Goal: Task Accomplishment & Management: Use online tool/utility

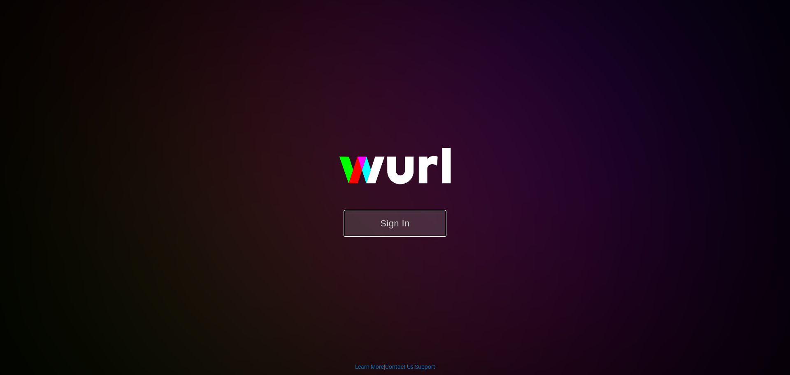
click at [394, 226] on button "Sign In" at bounding box center [394, 223] width 103 height 27
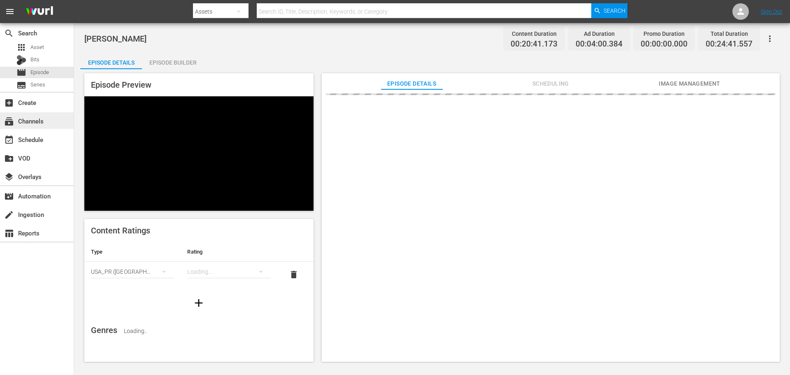
click at [37, 123] on div "subscriptions Channels" at bounding box center [23, 119] width 46 height 7
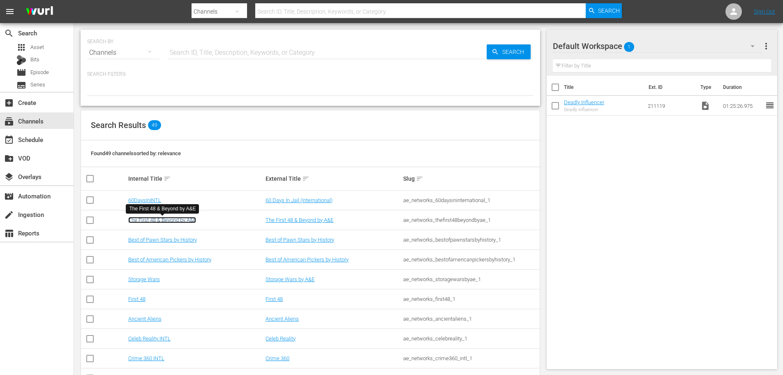
click at [186, 218] on link "The First 48 & Beyond by A&E" at bounding box center [162, 220] width 68 height 6
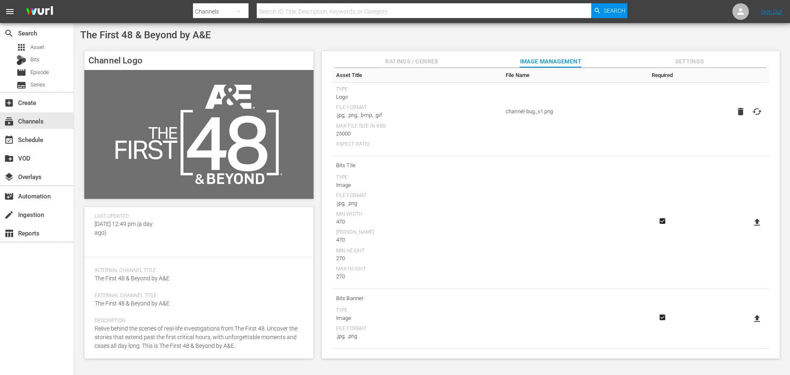
scroll to position [63, 0]
click at [25, 133] on div "event_available Schedule" at bounding box center [37, 139] width 74 height 16
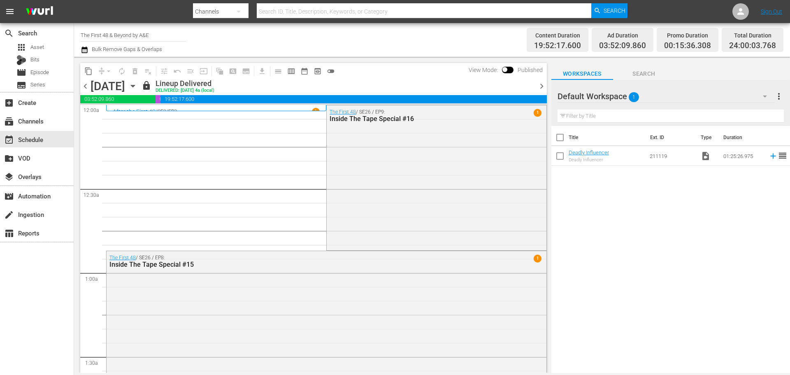
click at [137, 89] on icon "button" at bounding box center [132, 85] width 9 height 9
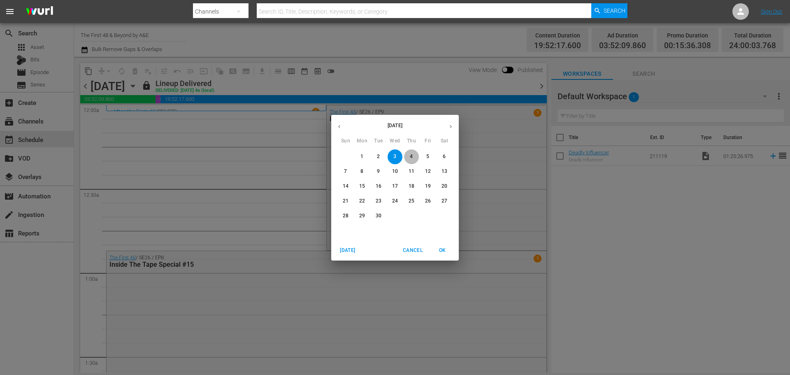
click at [411, 157] on p "4" at bounding box center [411, 156] width 3 height 7
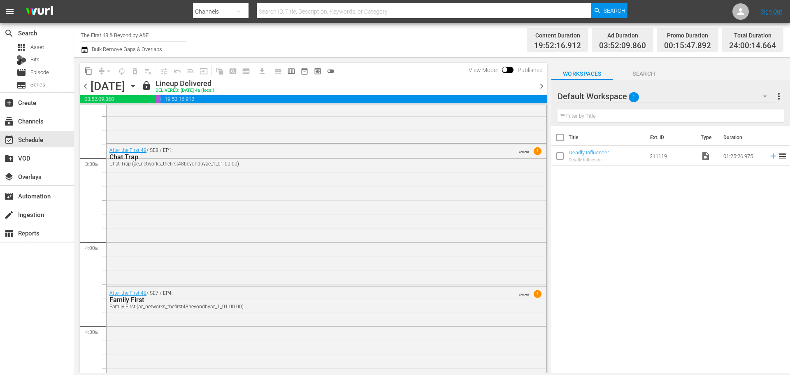
scroll to position [535, 0]
click at [137, 90] on icon "button" at bounding box center [132, 85] width 9 height 9
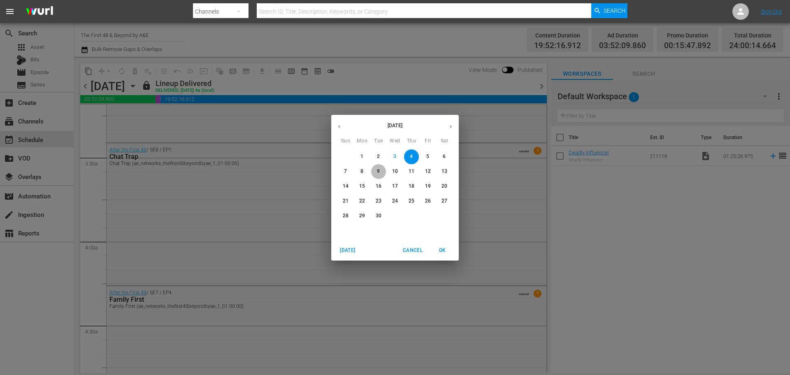
click at [380, 173] on p "9" at bounding box center [378, 171] width 3 height 7
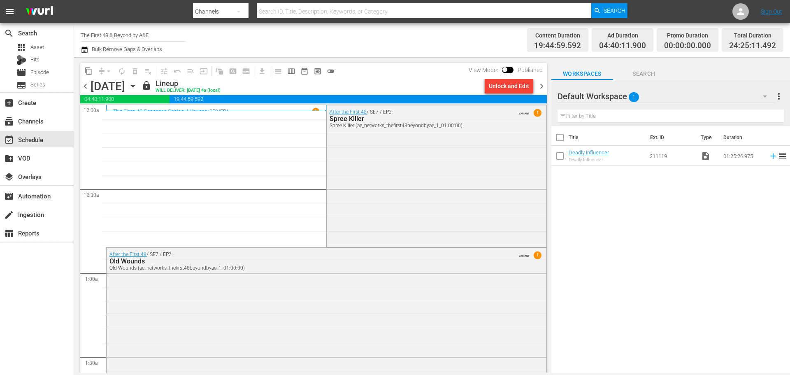
click at [137, 82] on icon "button" at bounding box center [132, 85] width 9 height 9
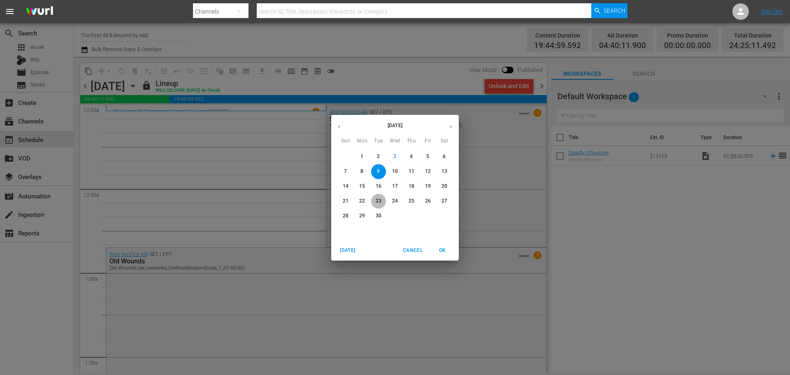
click at [378, 201] on p "23" at bounding box center [378, 200] width 6 height 7
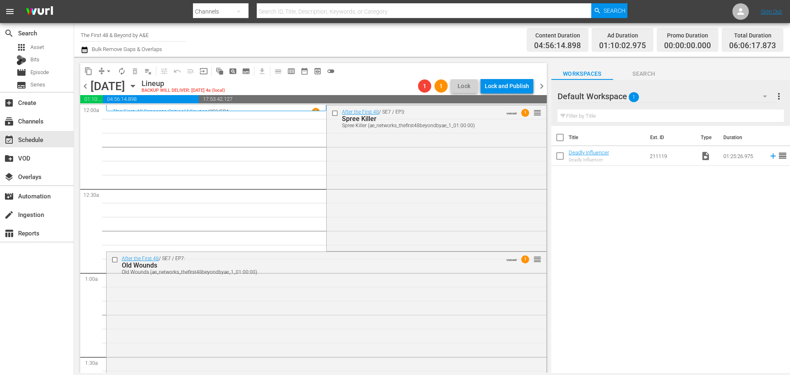
click at [137, 88] on icon "button" at bounding box center [132, 85] width 9 height 9
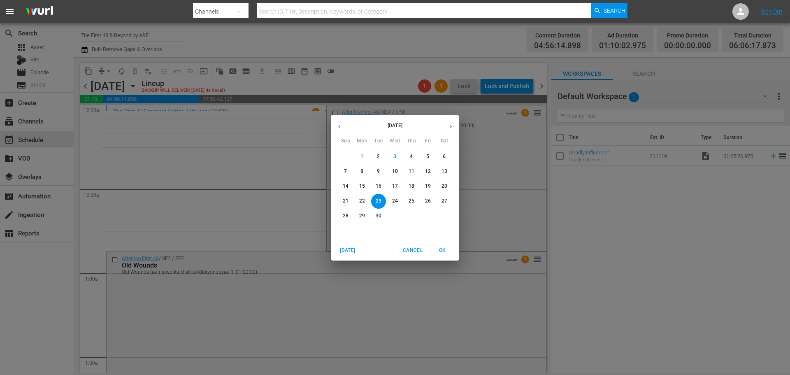
click at [398, 201] on span "24" at bounding box center [394, 200] width 15 height 7
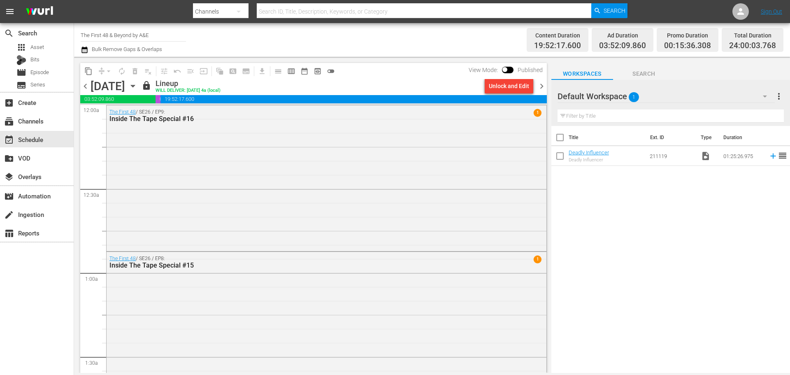
click at [137, 87] on icon "button" at bounding box center [132, 85] width 9 height 9
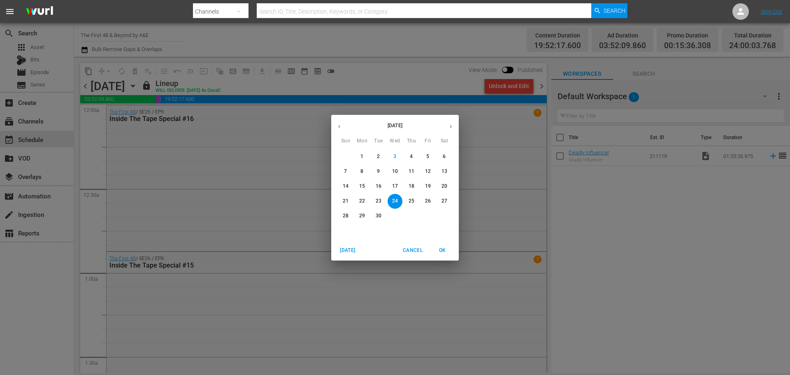
click at [428, 196] on button "26" at bounding box center [427, 201] width 15 height 15
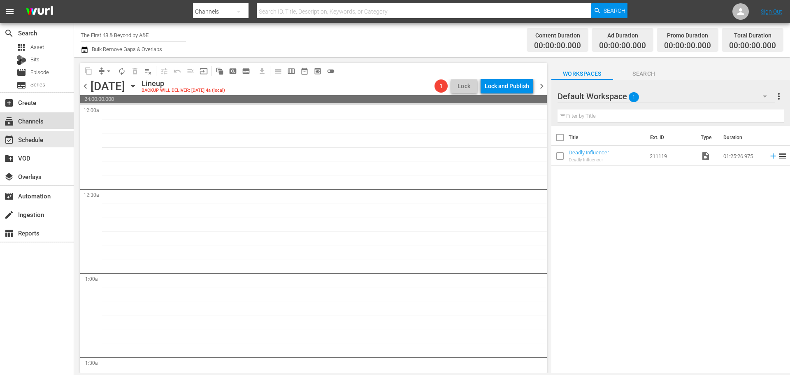
click at [23, 120] on div "subscriptions Channels" at bounding box center [23, 119] width 46 height 7
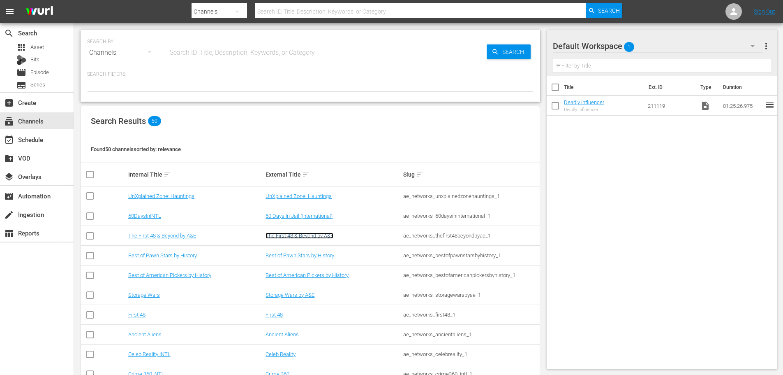
click at [311, 237] on link "The First 48 & Beyond by A&E" at bounding box center [300, 235] width 68 height 6
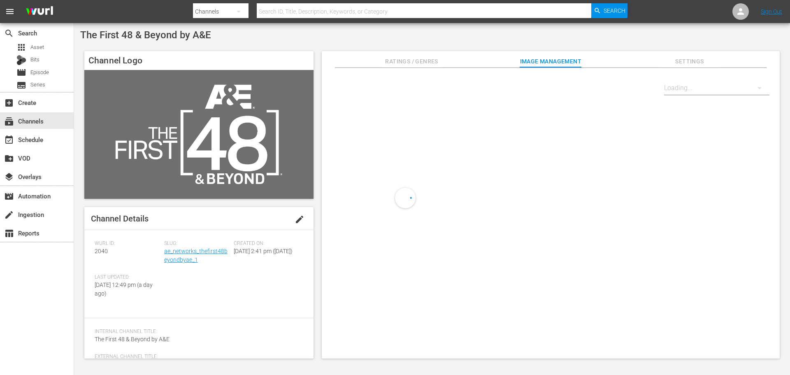
click at [102, 250] on span "2040" at bounding box center [101, 251] width 13 height 7
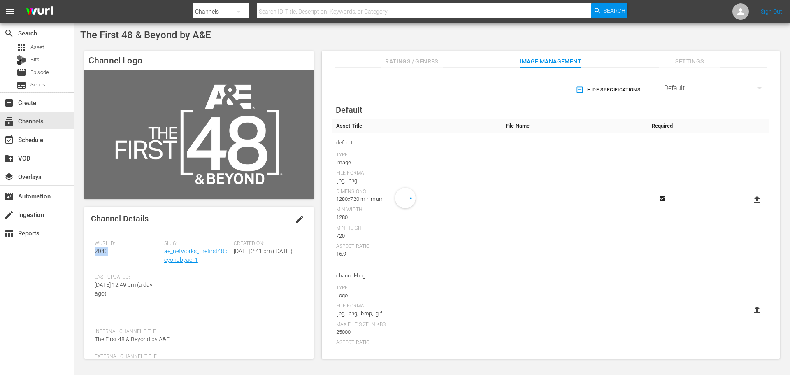
copy span "2040"
click at [33, 138] on div "event_available Schedule" at bounding box center [23, 137] width 46 height 7
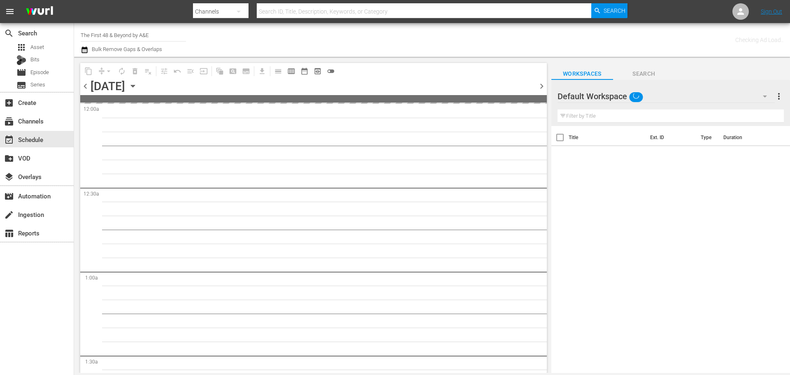
click at [137, 82] on icon "button" at bounding box center [132, 85] width 9 height 9
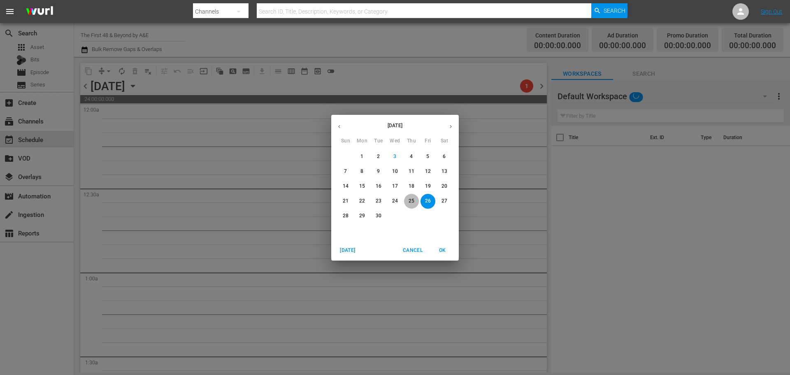
drag, startPoint x: 415, startPoint y: 201, endPoint x: 421, endPoint y: 201, distance: 5.8
click at [415, 201] on span "25" at bounding box center [411, 200] width 15 height 7
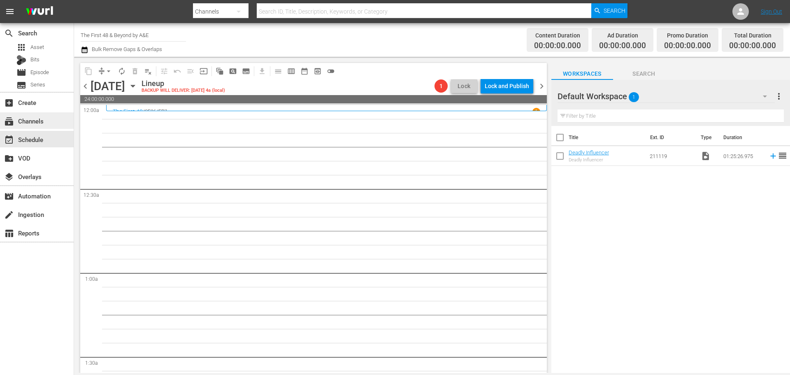
click at [29, 115] on div "subscriptions Channels" at bounding box center [37, 120] width 74 height 16
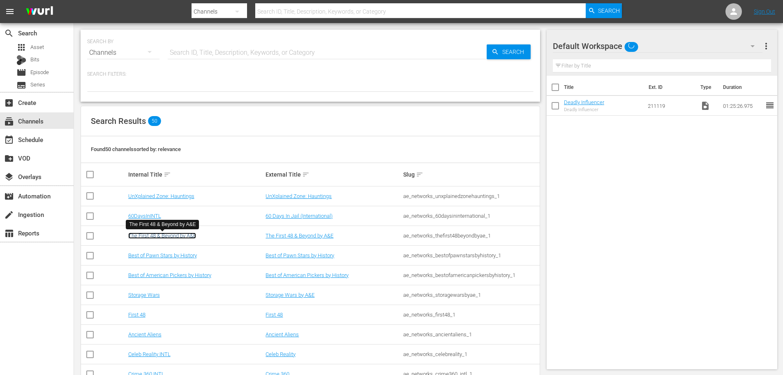
click at [186, 235] on link "The First 48 & Beyond by A&E" at bounding box center [162, 235] width 68 height 6
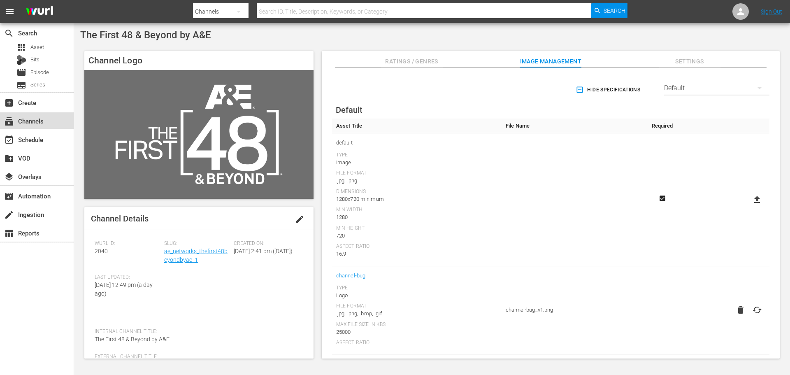
click at [42, 122] on div "subscriptions Channels" at bounding box center [23, 119] width 46 height 7
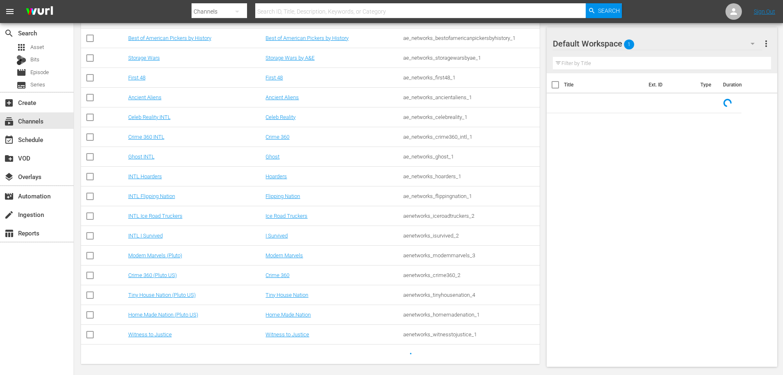
scroll to position [241, 0]
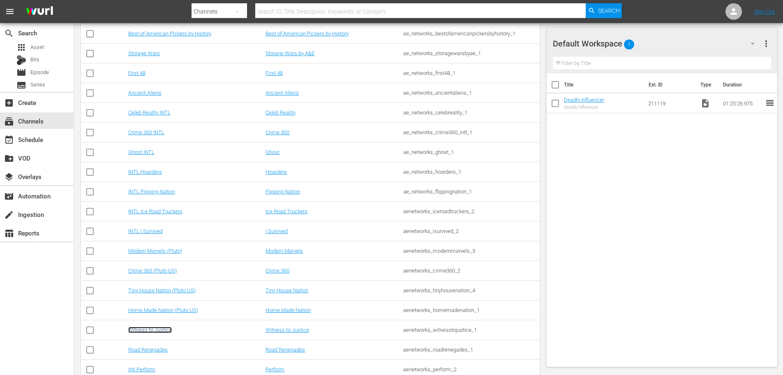
click at [155, 330] on link "Witness to Justice" at bounding box center [150, 330] width 44 height 6
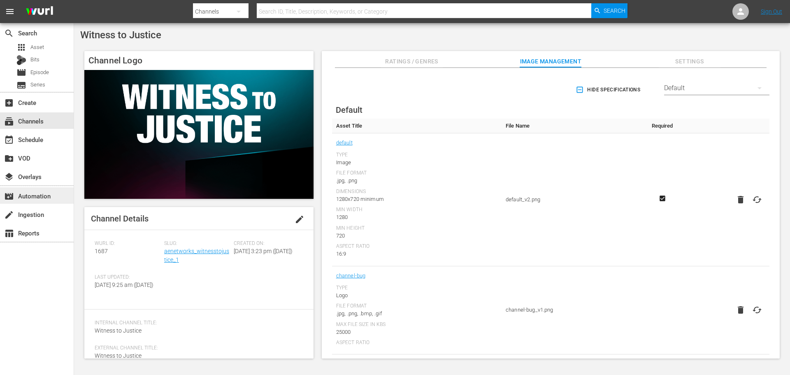
click at [40, 195] on div "movie_filter Automation" at bounding box center [23, 194] width 46 height 7
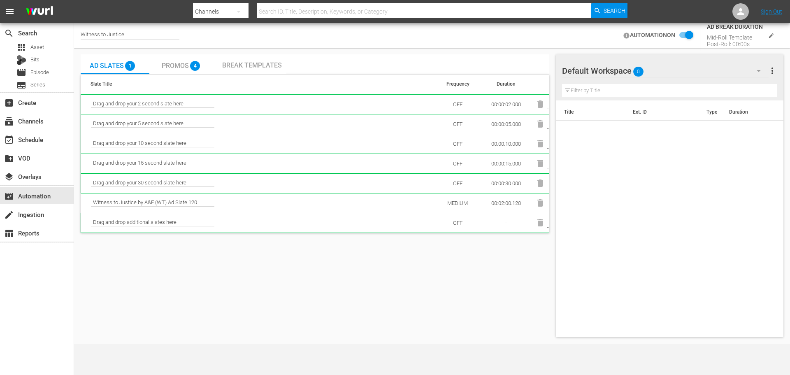
click at [125, 37] on div "Witness to Justice" at bounding box center [130, 35] width 99 height 9
click at [129, 36] on input "Witness to Justice" at bounding box center [133, 35] width 105 height 20
drag, startPoint x: 129, startPoint y: 36, endPoint x: 68, endPoint y: 35, distance: 60.9
click at [74, 0] on div "search Search apps Asset Bits movie Episode subtitles Series add_box Create sub…" at bounding box center [432, 0] width 716 height 0
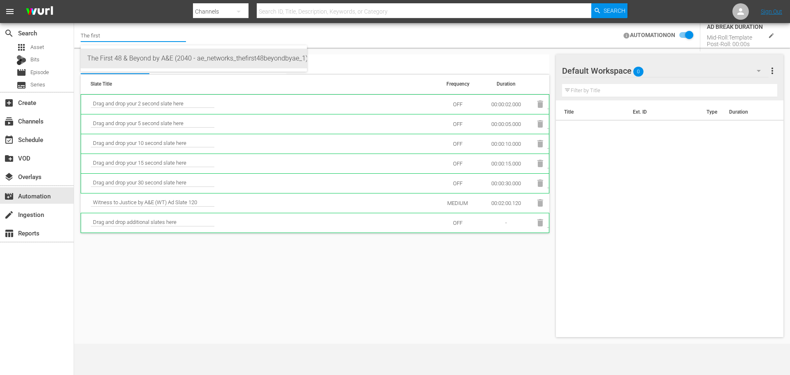
click at [130, 61] on div "The First 48 & Beyond by A&E (2040 - ae_networks_thefirst48beyondbyae_1)" at bounding box center [193, 59] width 213 height 20
type input "The First 48 & Beyond by A&E (2040 - ae_networks_thefirst48beyondbyae_1)"
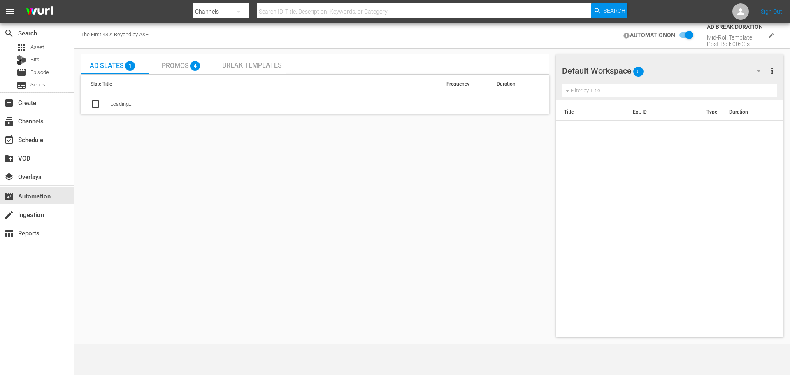
checkbox input "false"
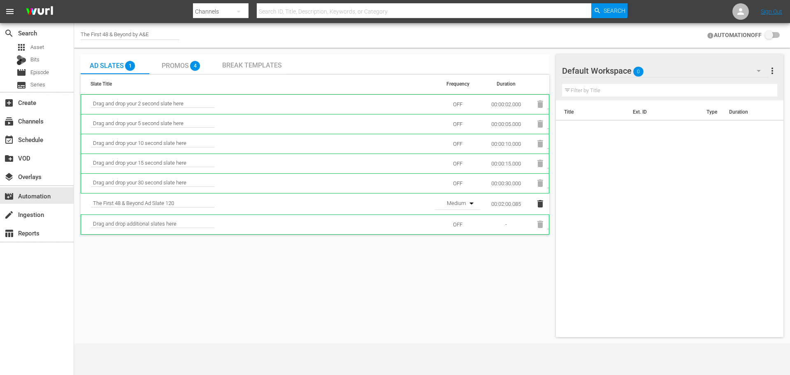
click at [153, 35] on div "The First 48 & Beyond by A&E" at bounding box center [130, 35] width 99 height 9
click at [153, 35] on input "The First 48 & Beyond by A&E" at bounding box center [133, 35] width 105 height 20
drag, startPoint x: 153, startPoint y: 35, endPoint x: 78, endPoint y: 32, distance: 74.5
click at [76, 32] on div "Channel Title The First 48 & Beyond by A&E AUTOMATION OFF" at bounding box center [432, 35] width 716 height 25
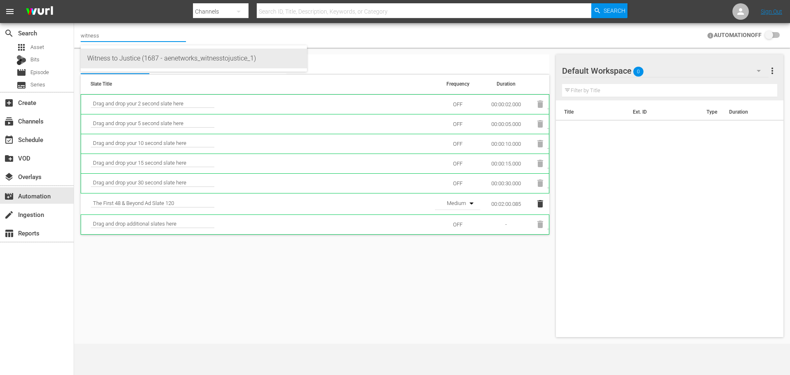
click at [157, 53] on div "Witness to Justice (1687 - aenetworks_witnesstojustice_1)" at bounding box center [193, 59] width 213 height 20
type input "Witness to Justice (1687 - aenetworks_witnesstojustice_1)"
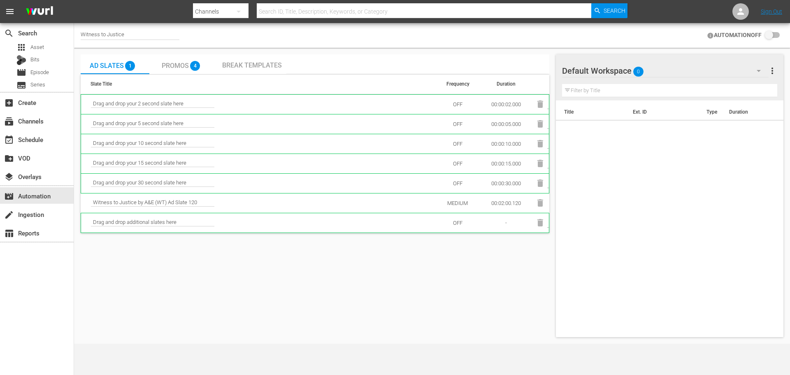
checkbox input "true"
click at [243, 254] on div "Ad Slates 1 Promos 4 Break Templates Slate Title Frequency Duration Drag and dr…" at bounding box center [315, 195] width 468 height 283
click at [134, 31] on div "Witness to Justice" at bounding box center [130, 35] width 99 height 9
click at [132, 31] on input "Witness to Justice" at bounding box center [133, 35] width 105 height 20
drag, startPoint x: 132, startPoint y: 31, endPoint x: 58, endPoint y: 31, distance: 74.8
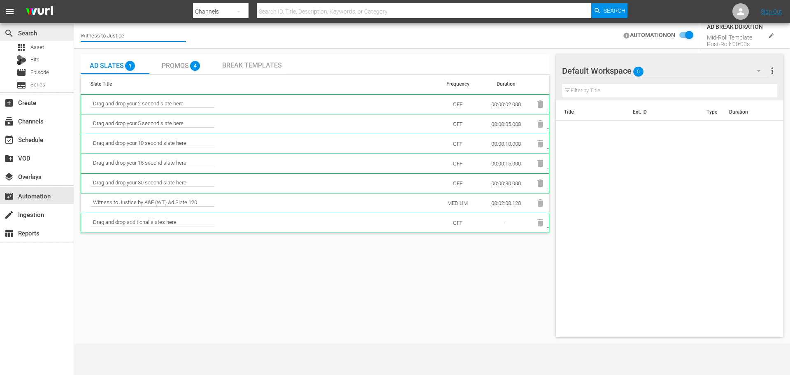
click at [74, 0] on div "search Search apps Asset Bits movie Episode subtitles Series add_box Create sub…" at bounding box center [432, 0] width 716 height 0
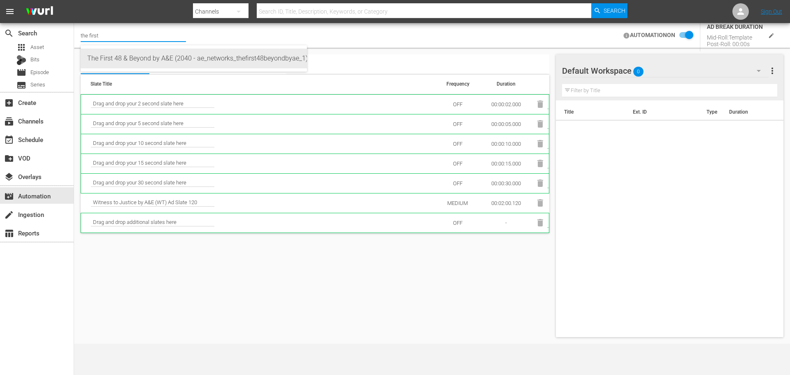
click at [189, 58] on div "The First 48 & Beyond by A&E (2040 - ae_networks_thefirst48beyondbyae_1)" at bounding box center [193, 59] width 213 height 20
type input "The First 48 & Beyond by A&E (2040 - ae_networks_thefirst48beyondbyae_1)"
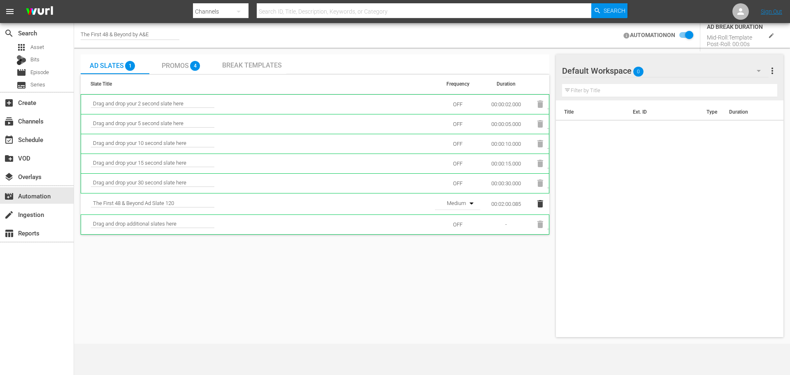
checkbox input "false"
click at [326, 328] on div "Ad Slates 1 Promos 4 Break Templates Slate Title Frequency Duration Drag and dr…" at bounding box center [315, 195] width 468 height 283
